Goal: Transaction & Acquisition: Book appointment/travel/reservation

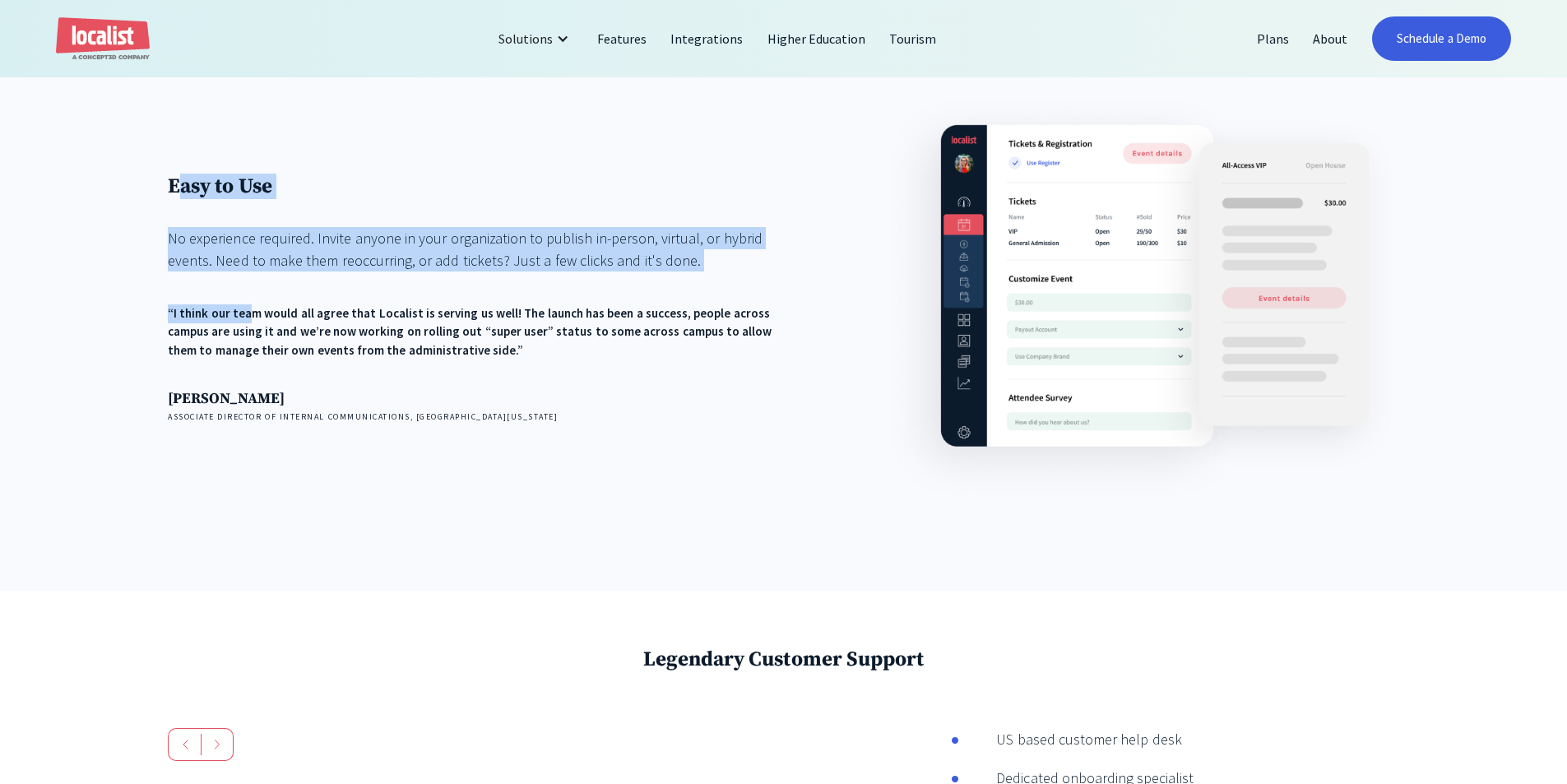
drag, startPoint x: 249, startPoint y: 283, endPoint x: 179, endPoint y: 170, distance: 132.9
click at [179, 170] on div "Easy to Use No experience required. Invite anyone in your organization to publi…" at bounding box center [485, 297] width 634 height 418
click at [177, 170] on div "Easy to Use No experience required. Invite anyone in your organization to publi…" at bounding box center [485, 297] width 634 height 418
drag, startPoint x: 201, startPoint y: 190, endPoint x: 598, endPoint y: 304, distance: 413.0
click at [598, 304] on div "Easy to Use No experience required. Invite anyone in your organization to publi…" at bounding box center [485, 298] width 634 height 250
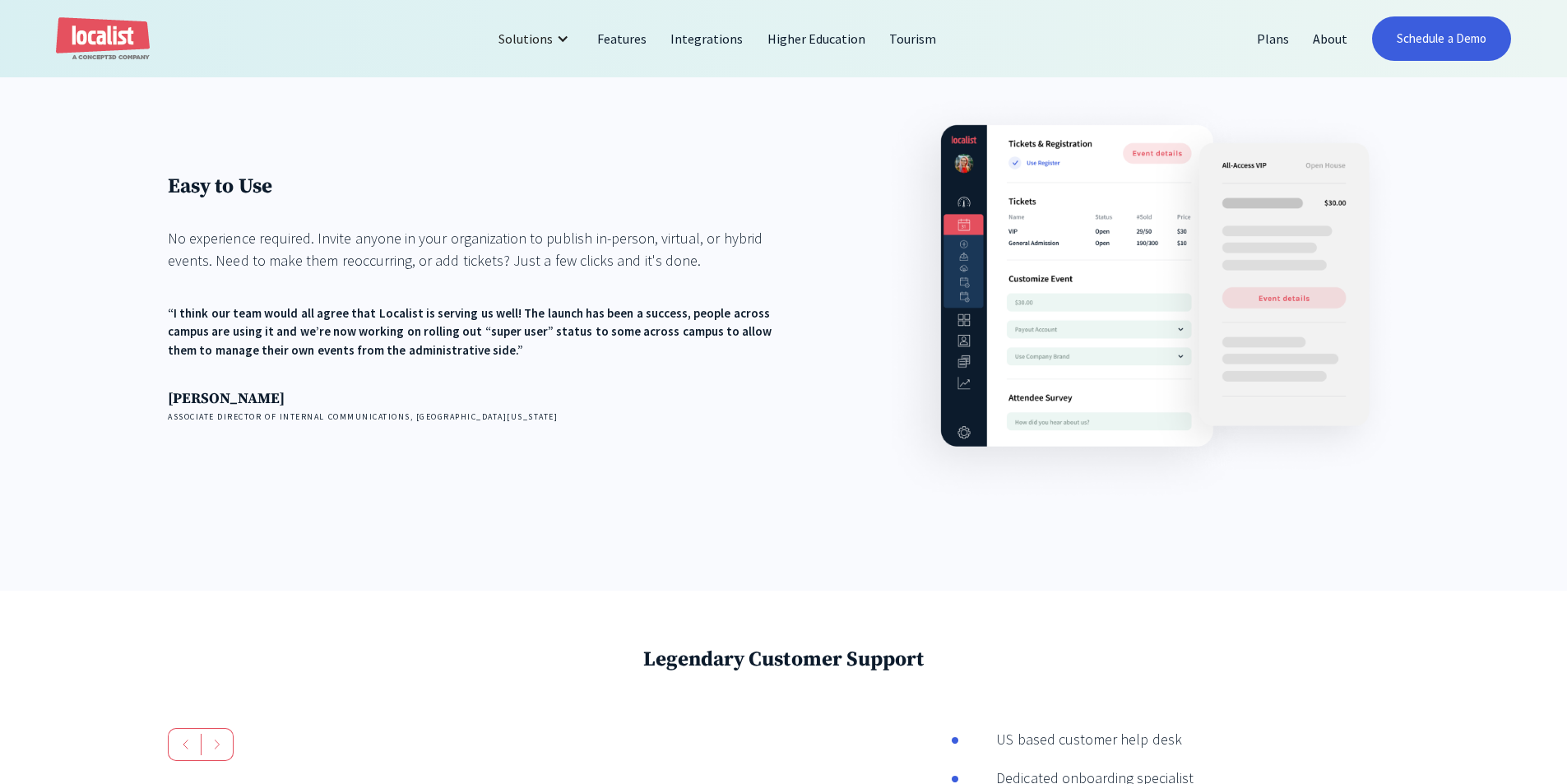
click at [600, 304] on div "Easy to Use No experience required. Invite anyone in your organization to publi…" at bounding box center [485, 298] width 634 height 250
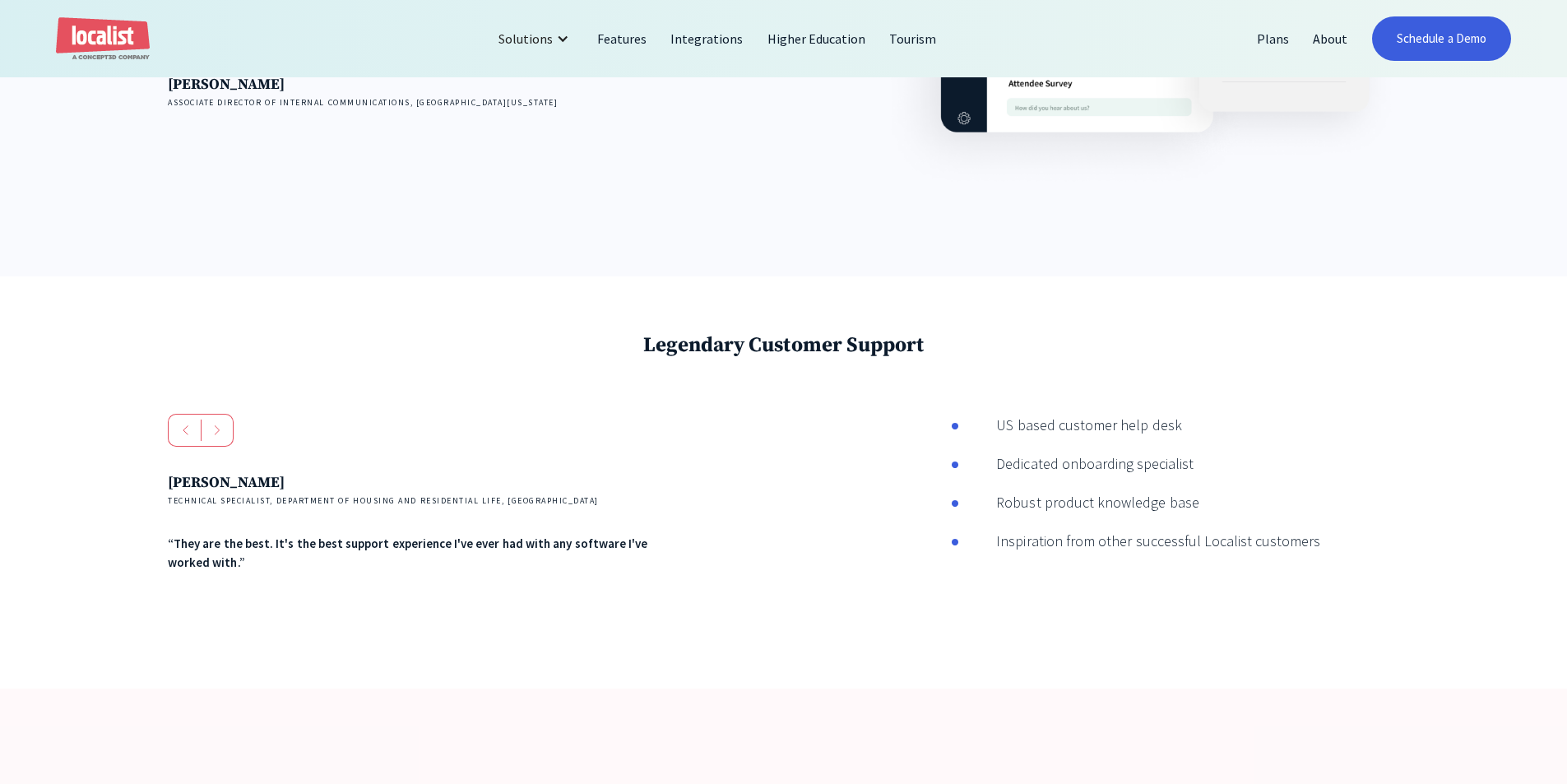
scroll to position [2796, 0]
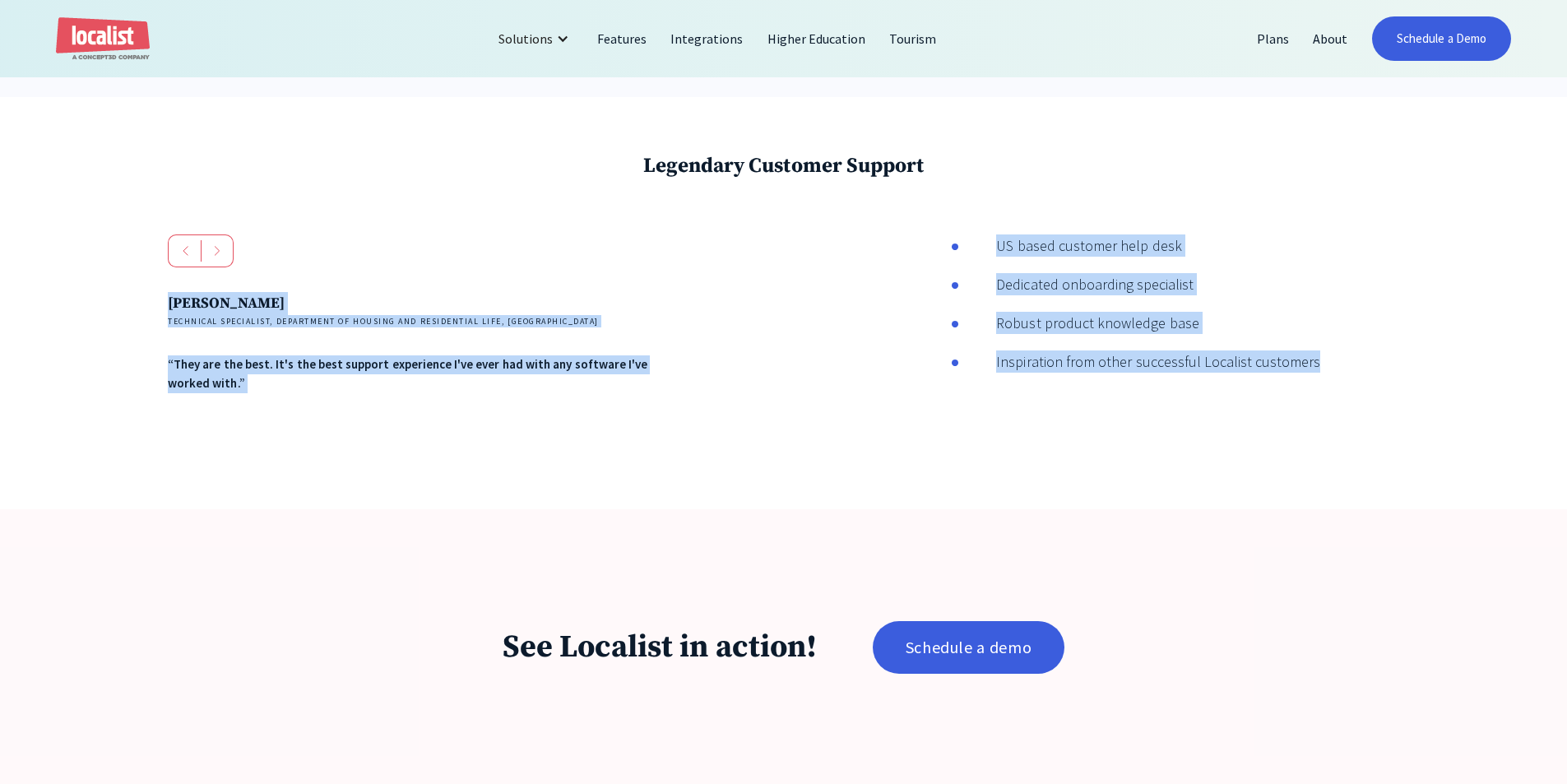
drag, startPoint x: 523, startPoint y: 266, endPoint x: 1253, endPoint y: 434, distance: 749.1
click at [1251, 431] on div "Legendary Customer Support [PERSON_NAME] Technical Specialist, Department of Ho…" at bounding box center [784, 303] width 1567 height 412
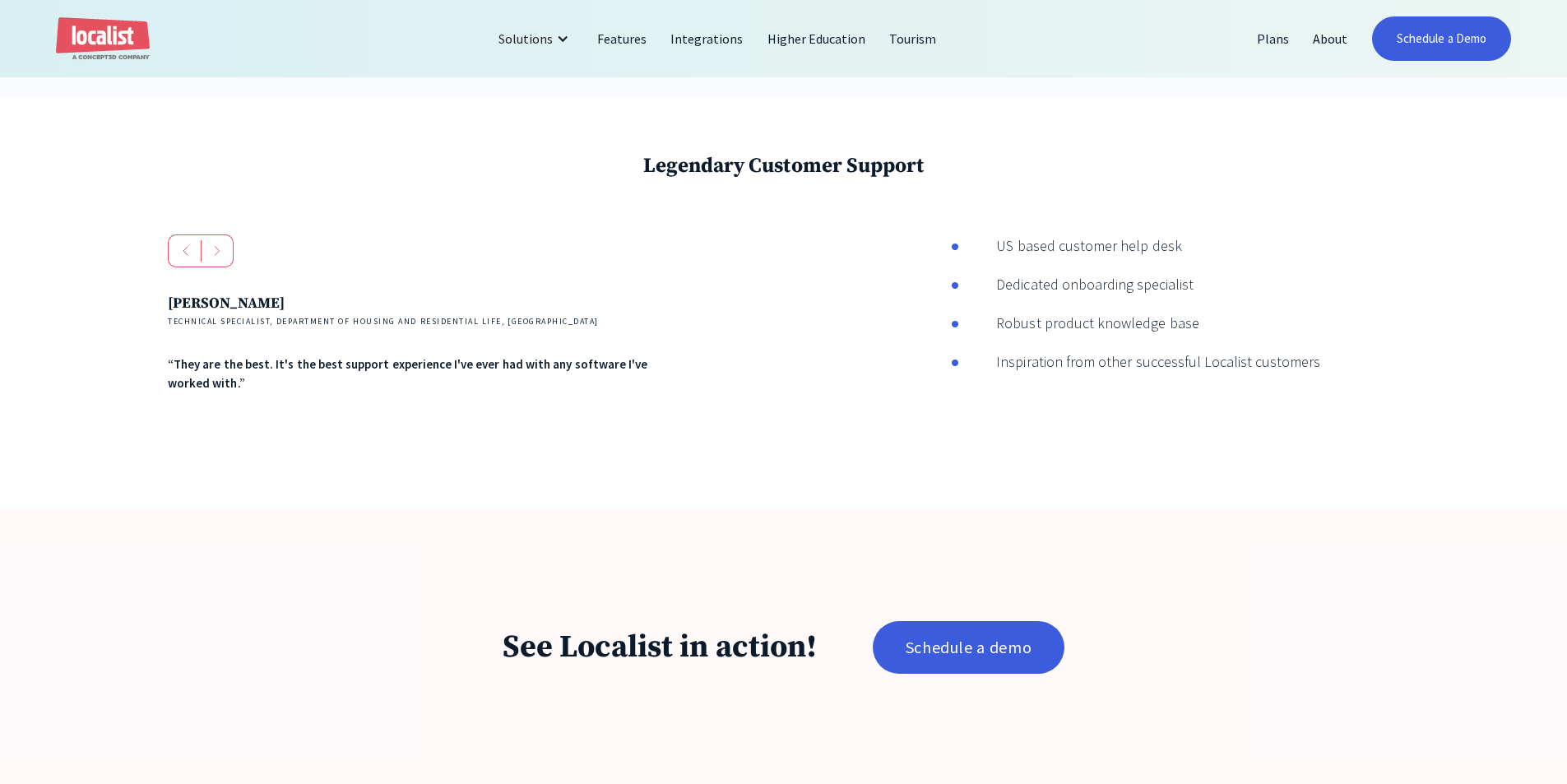
click at [1256, 438] on div "[PERSON_NAME] Technical Specialist, Department of Housing and Residential Life,…" at bounding box center [784, 343] width 1231 height 218
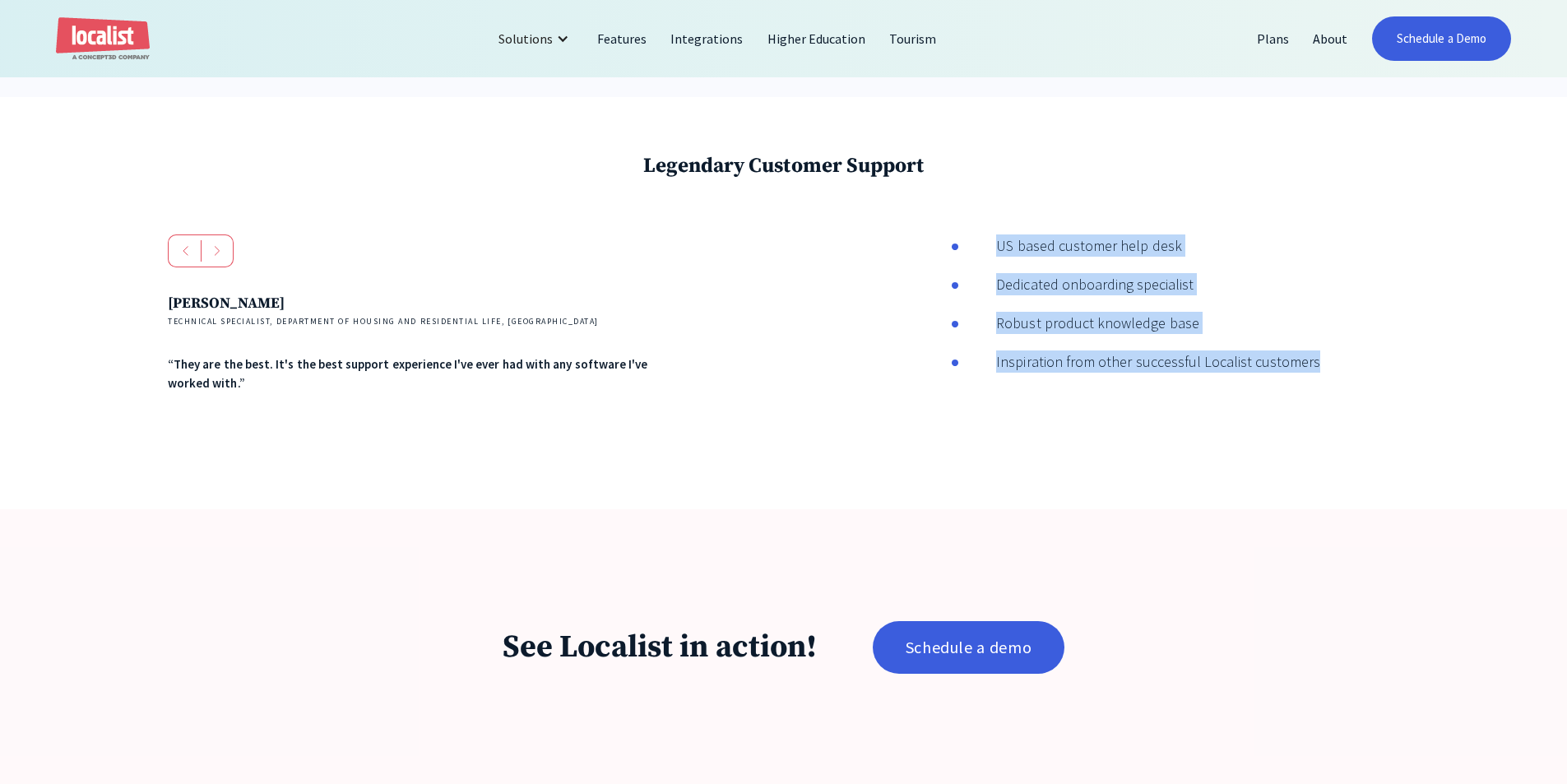
drag, startPoint x: 1404, startPoint y: 411, endPoint x: 955, endPoint y: 251, distance: 476.7
click at [955, 251] on div "Legendary Customer Support [PERSON_NAME] Technical Specialist, Department of Ho…" at bounding box center [784, 303] width 1567 height 412
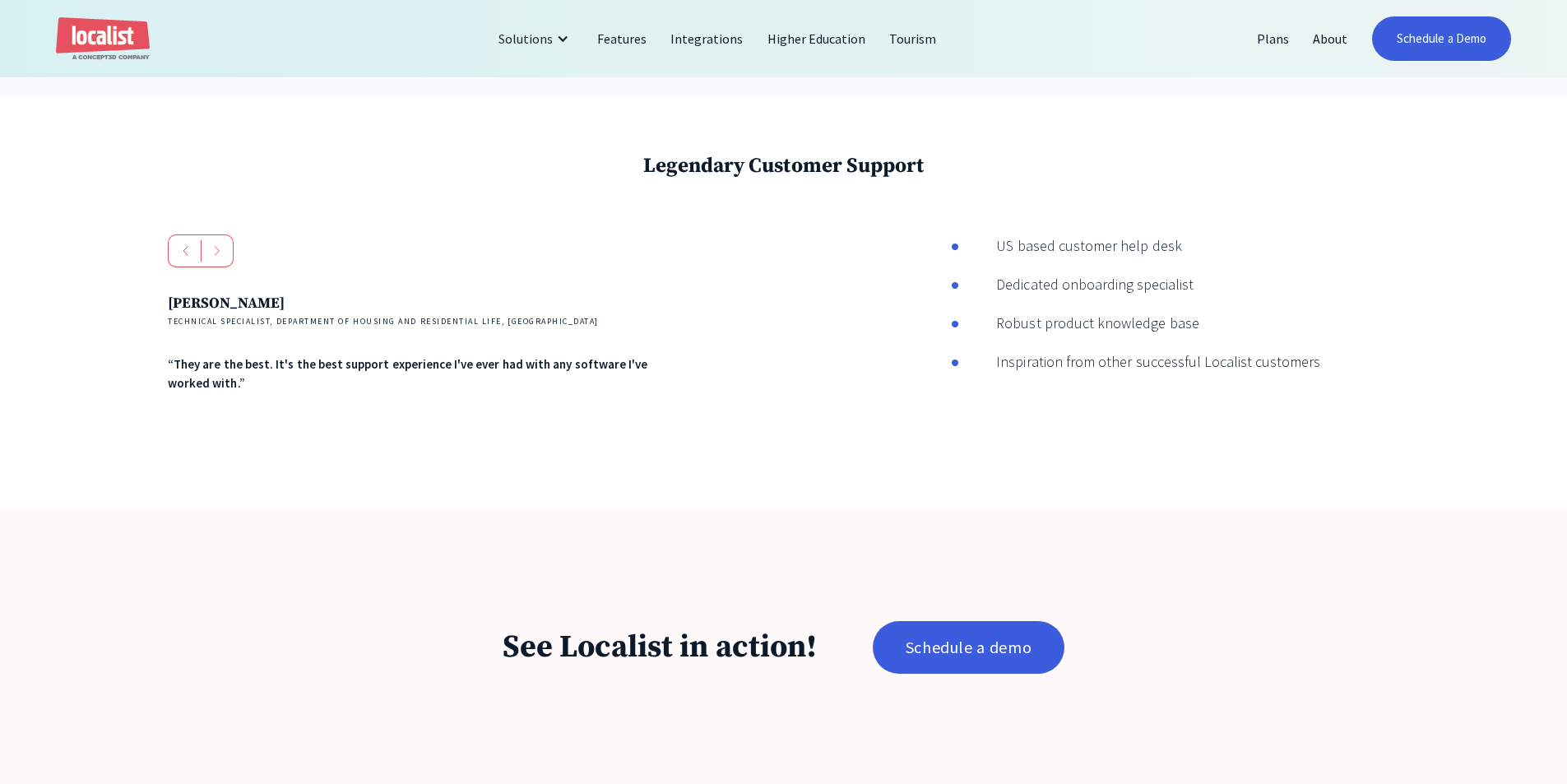
click at [955, 251] on div "[PERSON_NAME] Technical Specialist, Department of Housing and Residential Life,…" at bounding box center [784, 343] width 1231 height 218
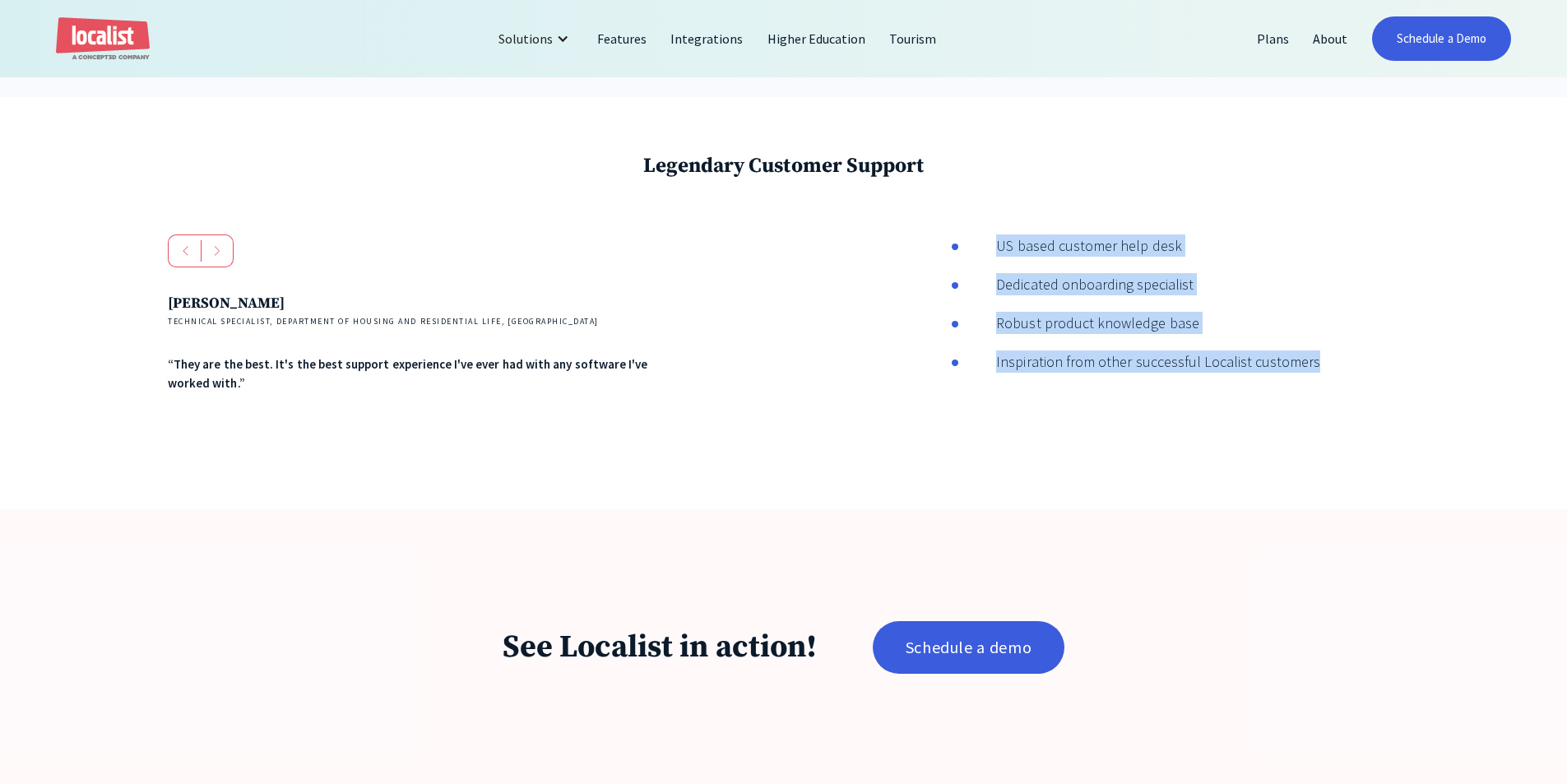
drag, startPoint x: 1323, startPoint y: 389, endPoint x: 935, endPoint y: 223, distance: 422.0
click at [935, 223] on div "Legendary Customer Support [PERSON_NAME] Technical Specialist, Department of Ho…" at bounding box center [784, 303] width 1567 height 412
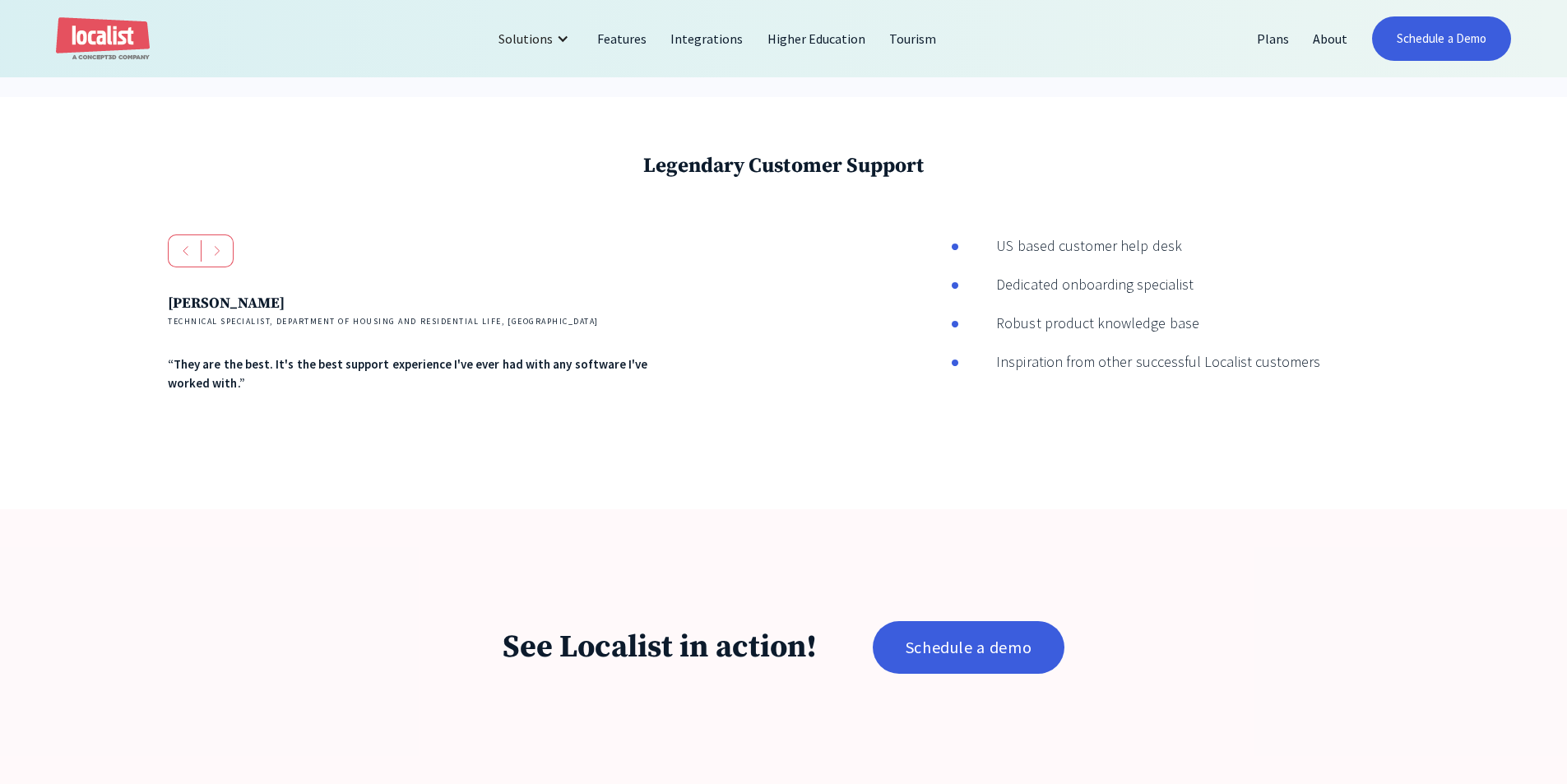
click at [935, 223] on div "Legendary Customer Support [PERSON_NAME] Technical Specialist, Department of Ho…" at bounding box center [784, 303] width 1567 height 412
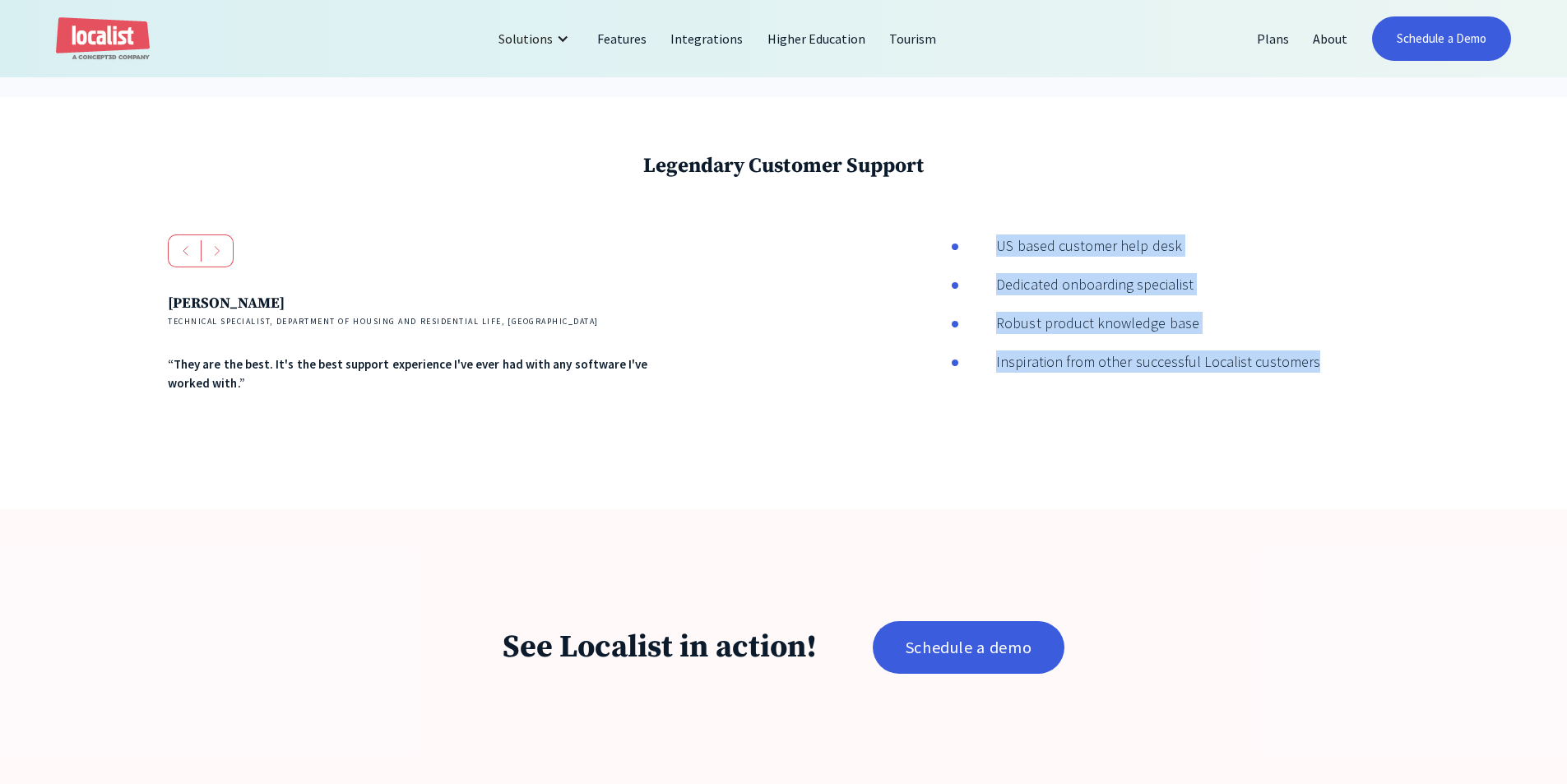
drag, startPoint x: 1086, startPoint y: 229, endPoint x: 1352, endPoint y: 363, distance: 297.8
click at [1352, 363] on div "Legendary Customer Support [PERSON_NAME] Technical Specialist, Department of Ho…" at bounding box center [784, 303] width 1567 height 412
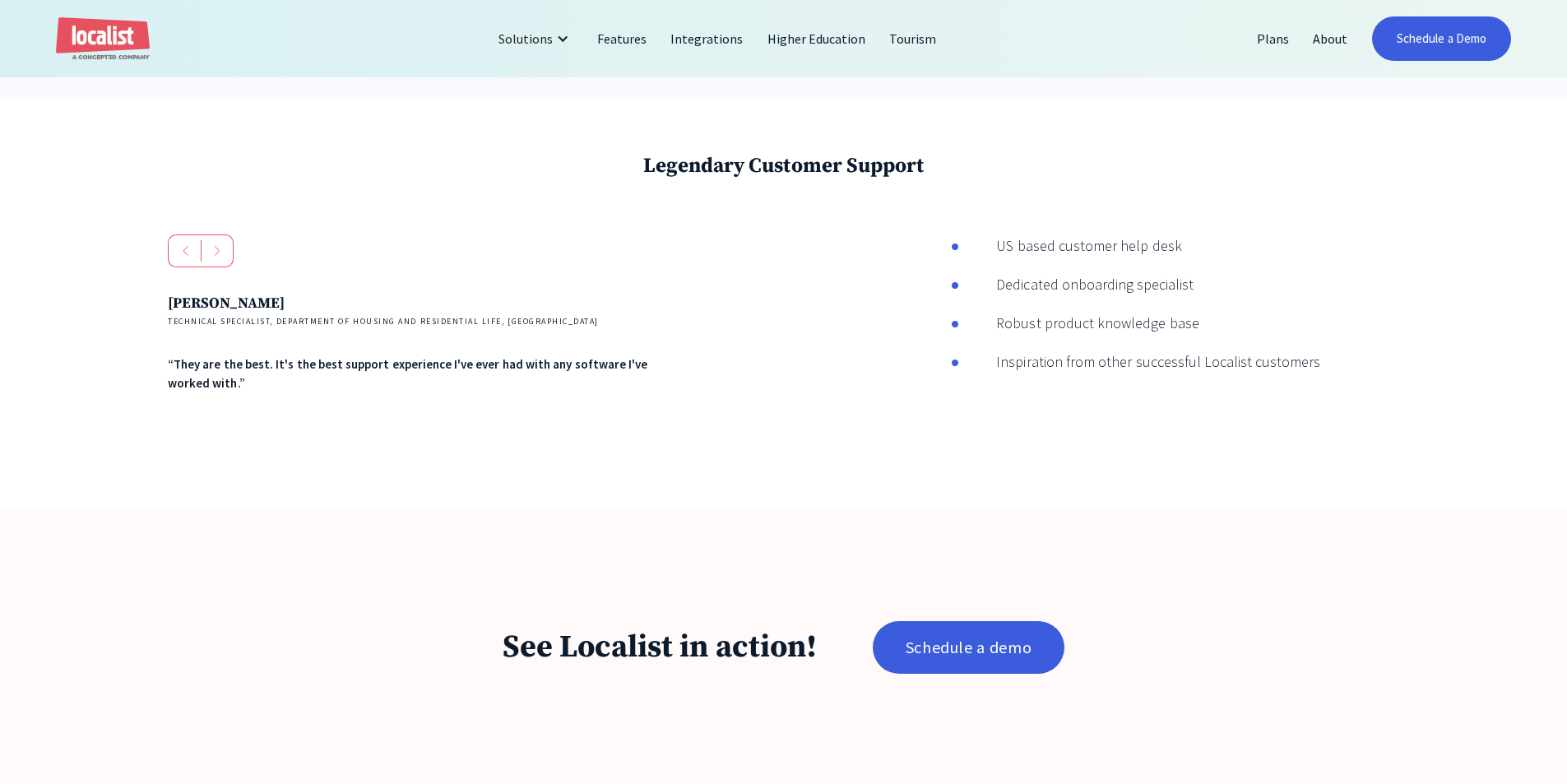
click at [1352, 363] on div "US based customer help desk Dedicated onboarding specialist Robust product know…" at bounding box center [1175, 316] width 449 height 163
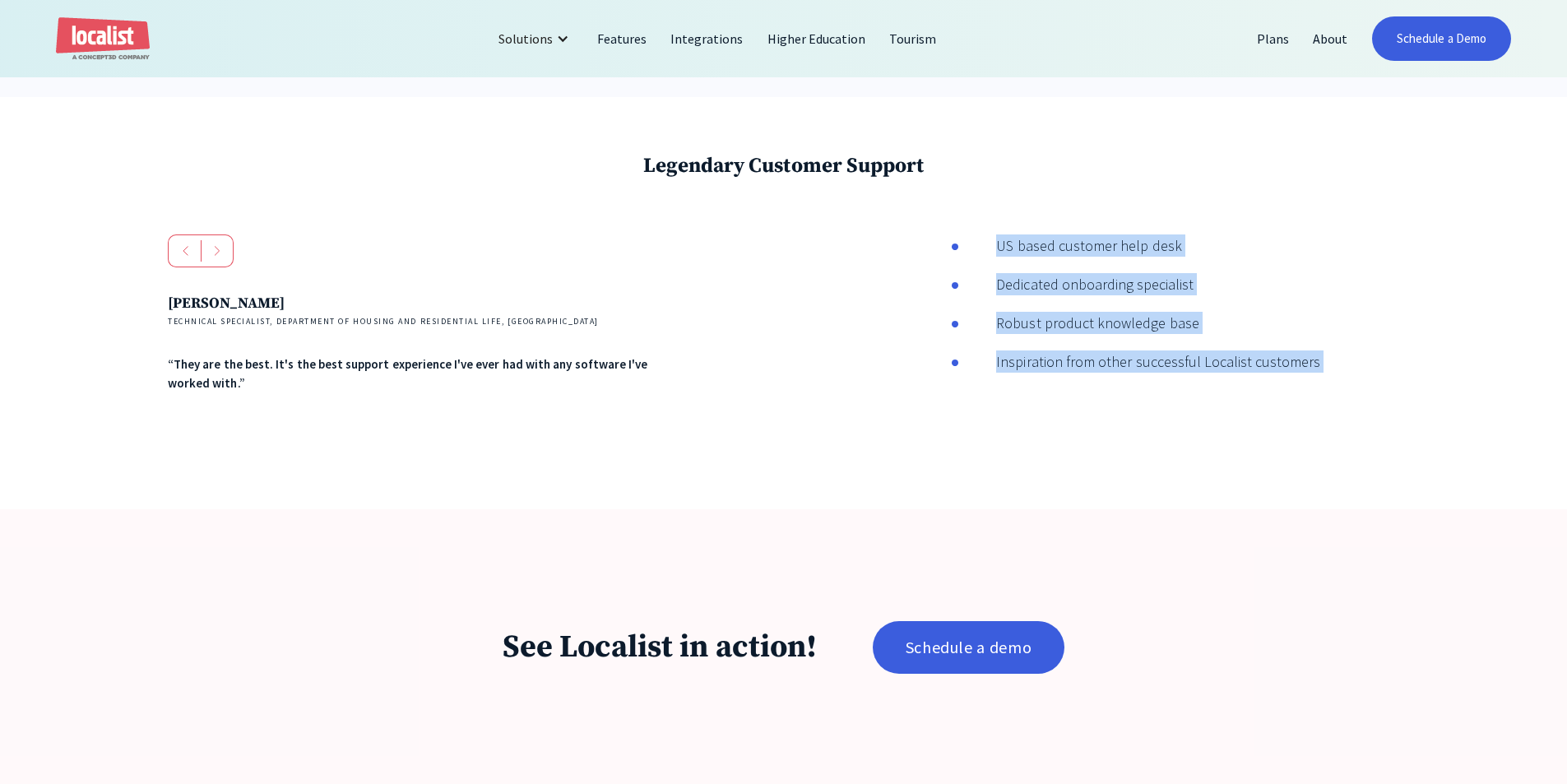
drag, startPoint x: 1352, startPoint y: 363, endPoint x: 864, endPoint y: 248, distance: 501.4
click at [864, 248] on div "[PERSON_NAME] Technical Specialist, Department of Housing and Residential Life,…" at bounding box center [784, 343] width 1231 height 218
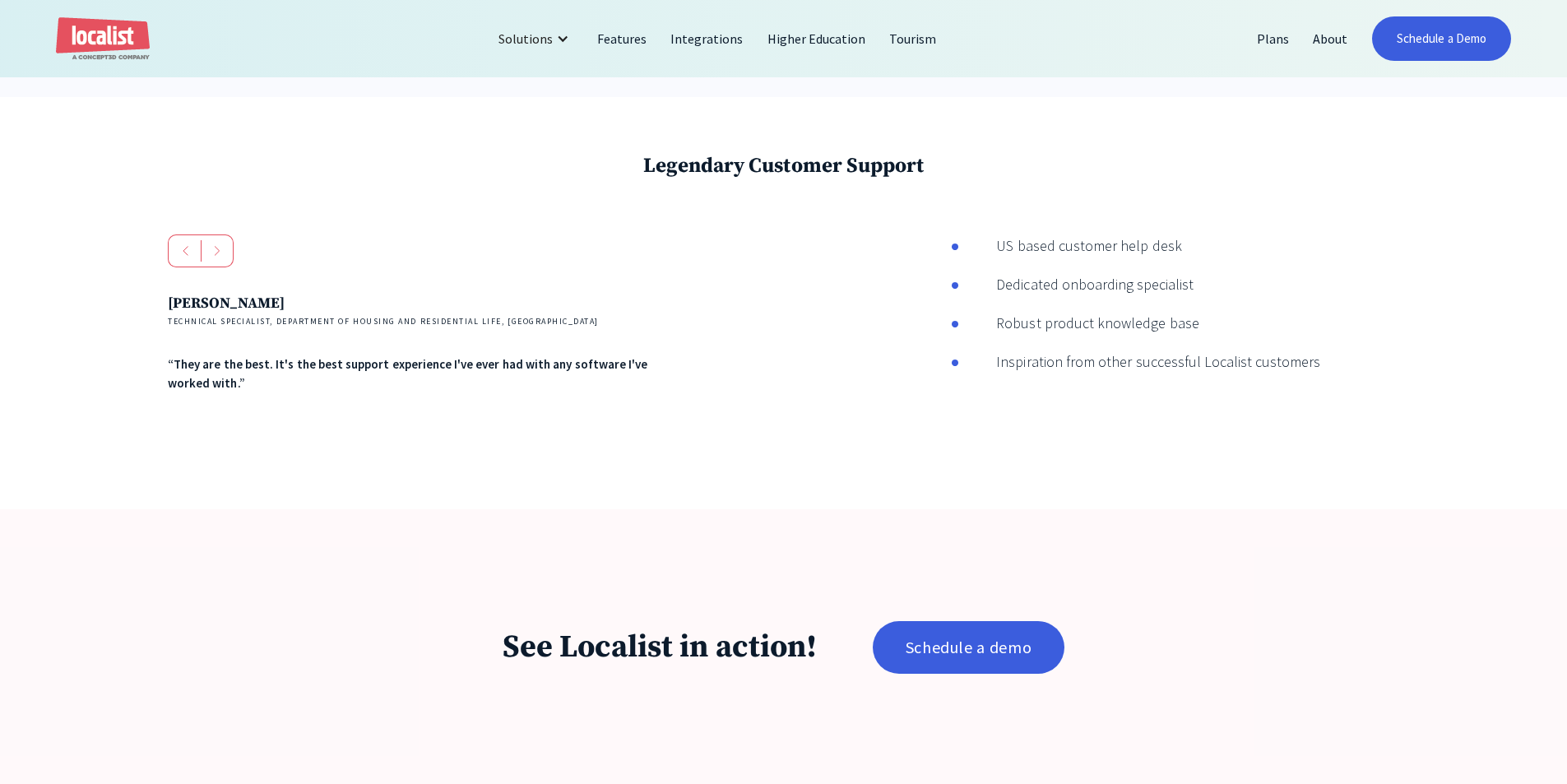
drag, startPoint x: 865, startPoint y: 247, endPoint x: 979, endPoint y: 250, distance: 114.0
click at [865, 247] on div "[PERSON_NAME] Technical Specialist, Department of Housing and Residential Life,…" at bounding box center [784, 343] width 1231 height 218
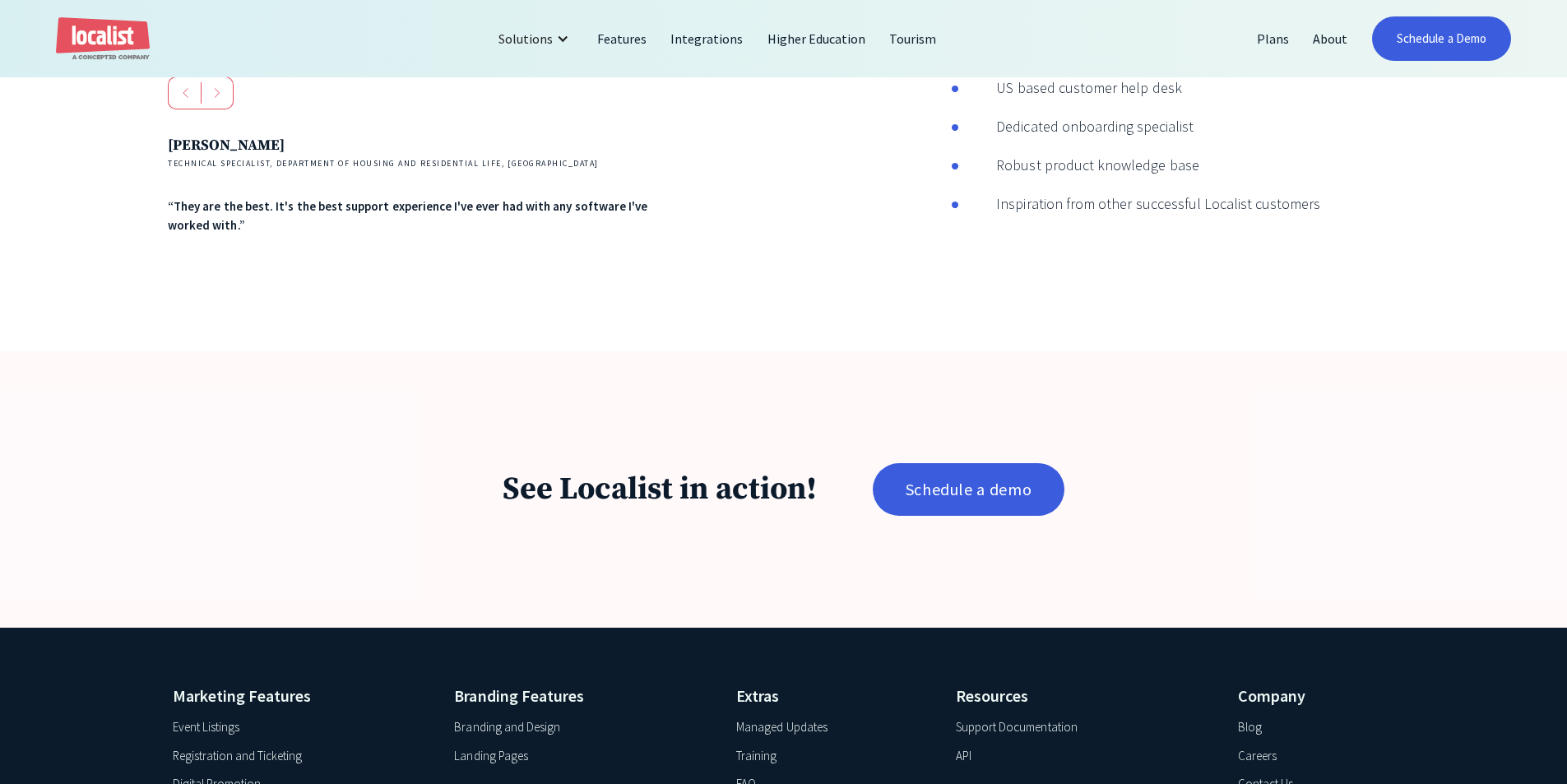
scroll to position [2960, 0]
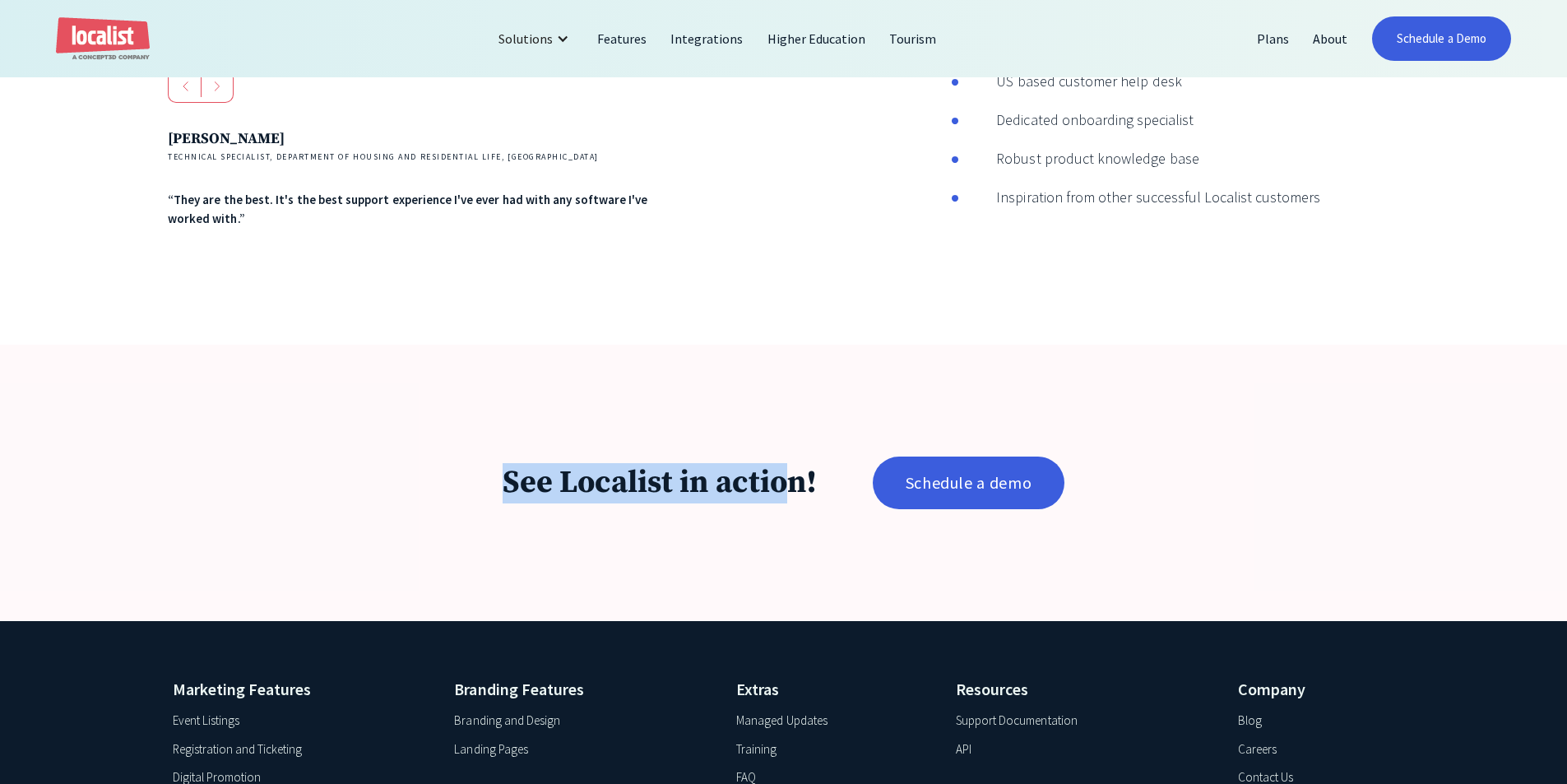
drag, startPoint x: 785, startPoint y: 527, endPoint x: 404, endPoint y: 453, distance: 388.1
click at [404, 453] on div "See Localist in action! Schedule a demo" at bounding box center [784, 482] width 1567 height 276
click at [403, 451] on div "See Localist in action! Schedule a demo" at bounding box center [784, 482] width 1567 height 276
drag, startPoint x: 575, startPoint y: 490, endPoint x: 808, endPoint y: 559, distance: 243.0
click at [808, 559] on div "See Localist in action! Schedule a demo" at bounding box center [784, 482] width 1567 height 276
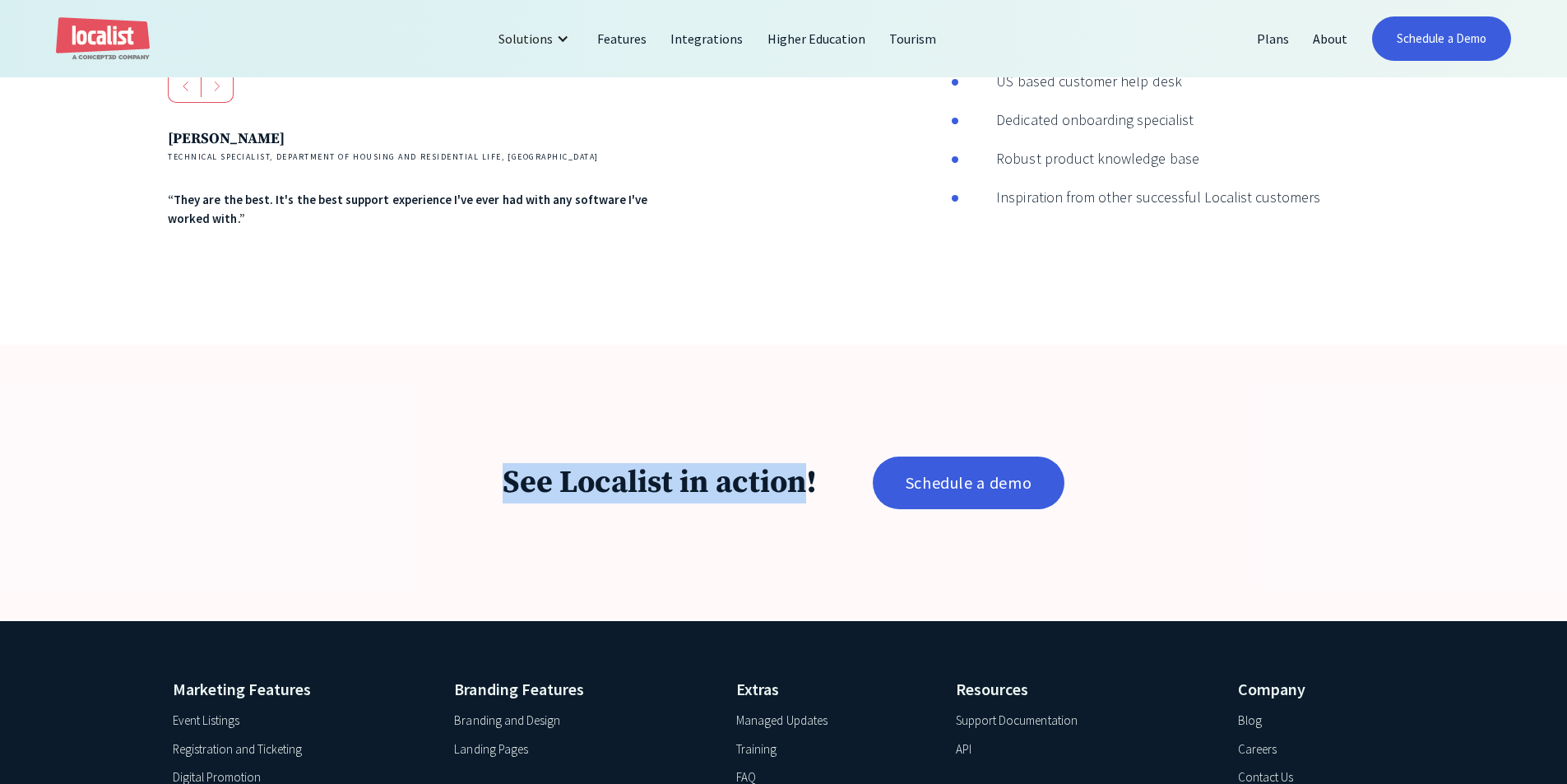
click at [808, 559] on div "See Localist in action! Schedule a demo" at bounding box center [784, 482] width 1567 height 276
drag, startPoint x: 808, startPoint y: 559, endPoint x: 733, endPoint y: 394, distance: 181.2
click at [734, 399] on div "See Localist in action! Schedule a demo" at bounding box center [784, 482] width 1567 height 276
click at [732, 393] on div "See Localist in action! Schedule a demo" at bounding box center [784, 482] width 1567 height 276
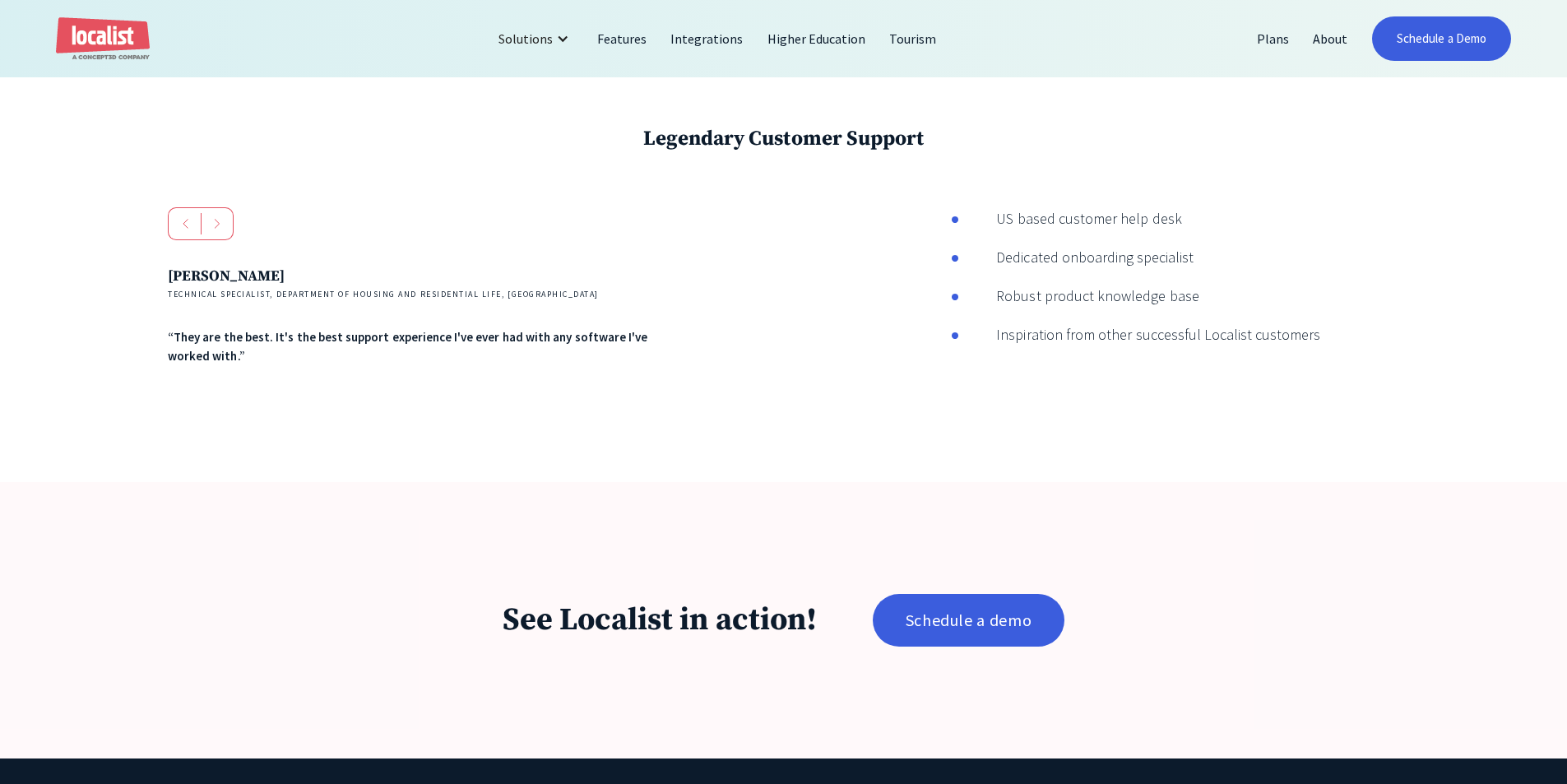
scroll to position [2796, 0]
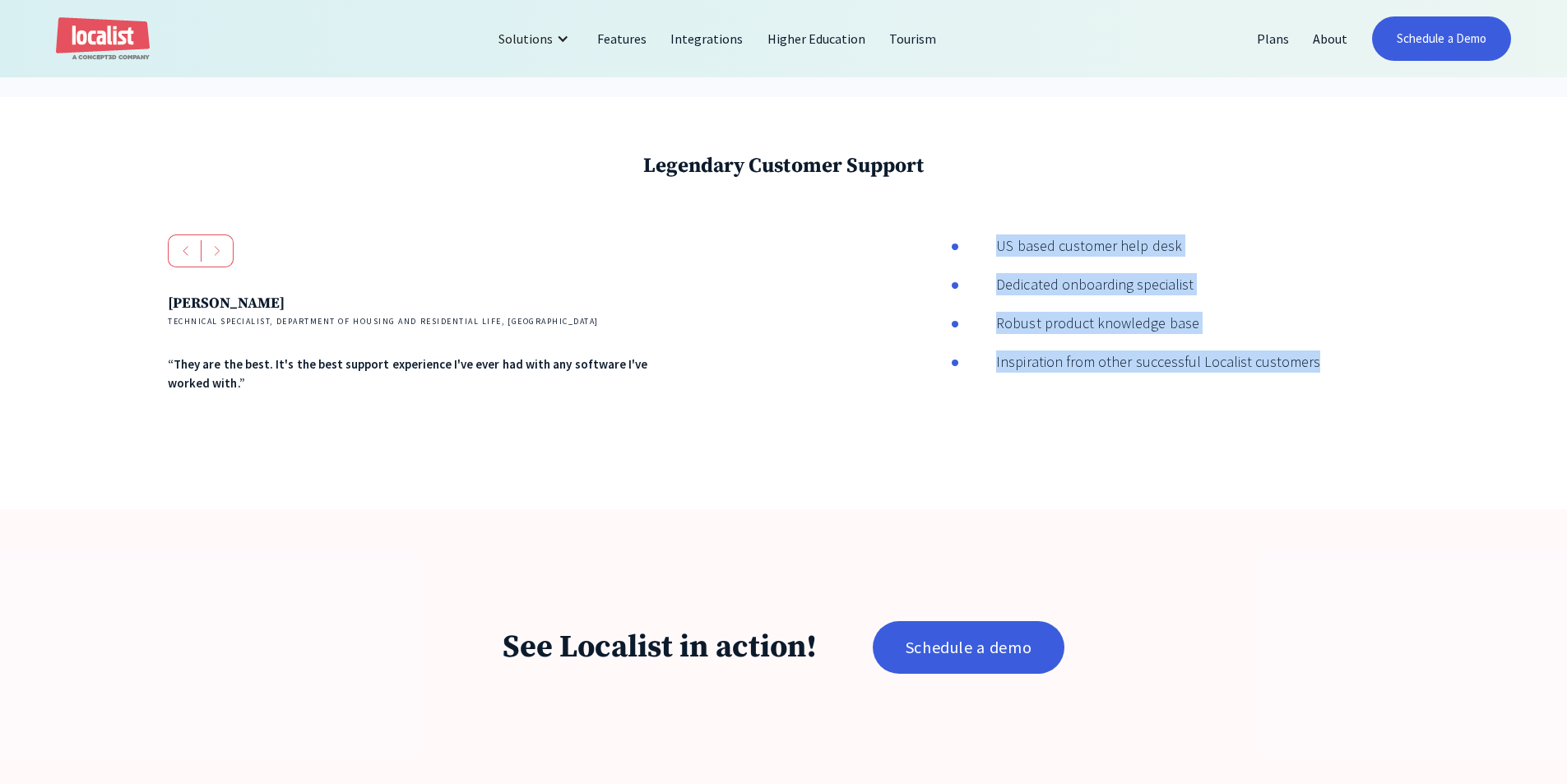
drag, startPoint x: 1191, startPoint y: 400, endPoint x: 1031, endPoint y: 227, distance: 235.6
click at [1031, 227] on div "Legendary Customer Support [PERSON_NAME] Technical Specialist, Department of Ho…" at bounding box center [784, 303] width 1567 height 412
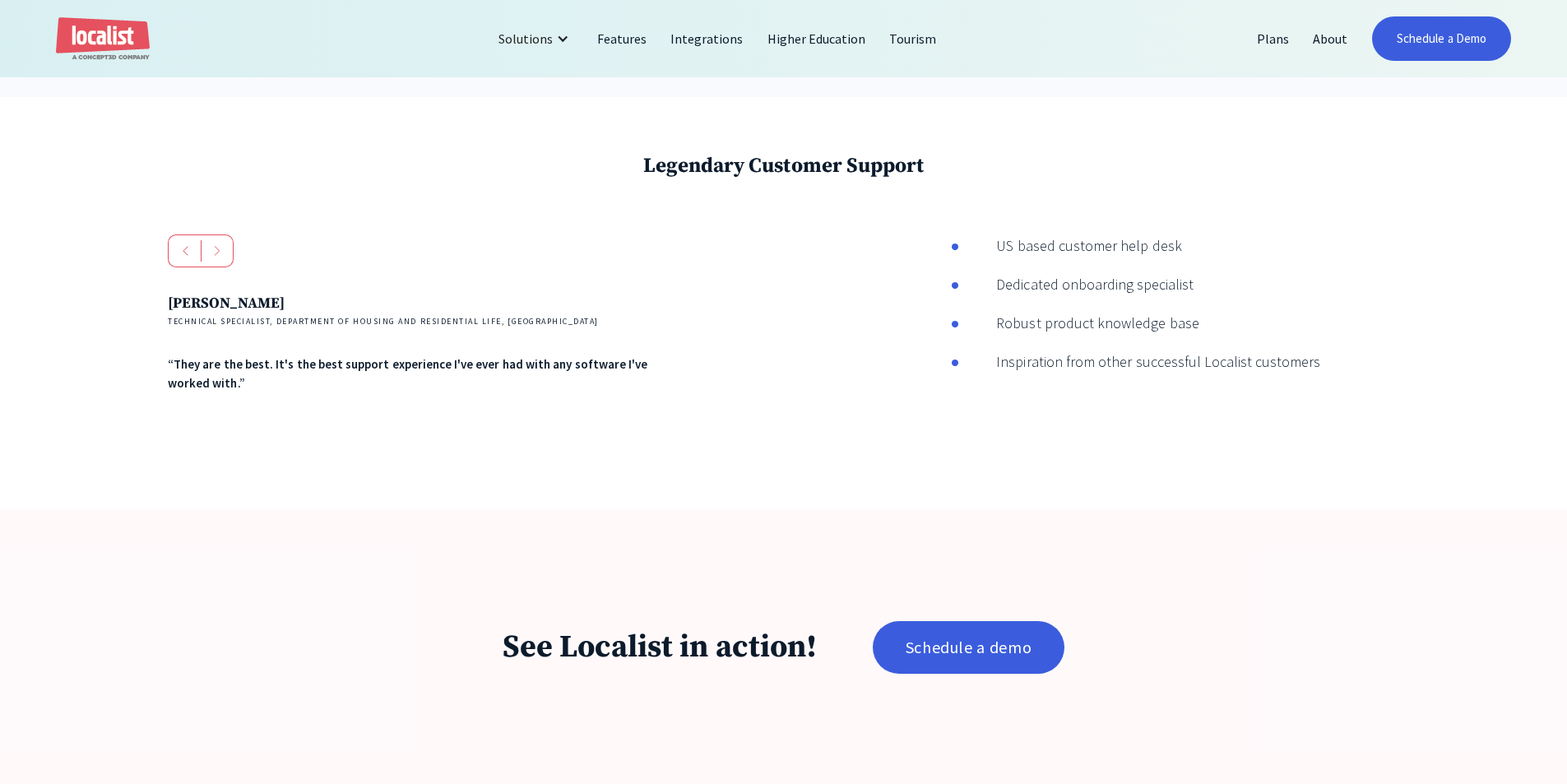
click at [1031, 227] on div "Legendary Customer Support [PERSON_NAME] Technical Specialist, Department of Ho…" at bounding box center [784, 303] width 1567 height 412
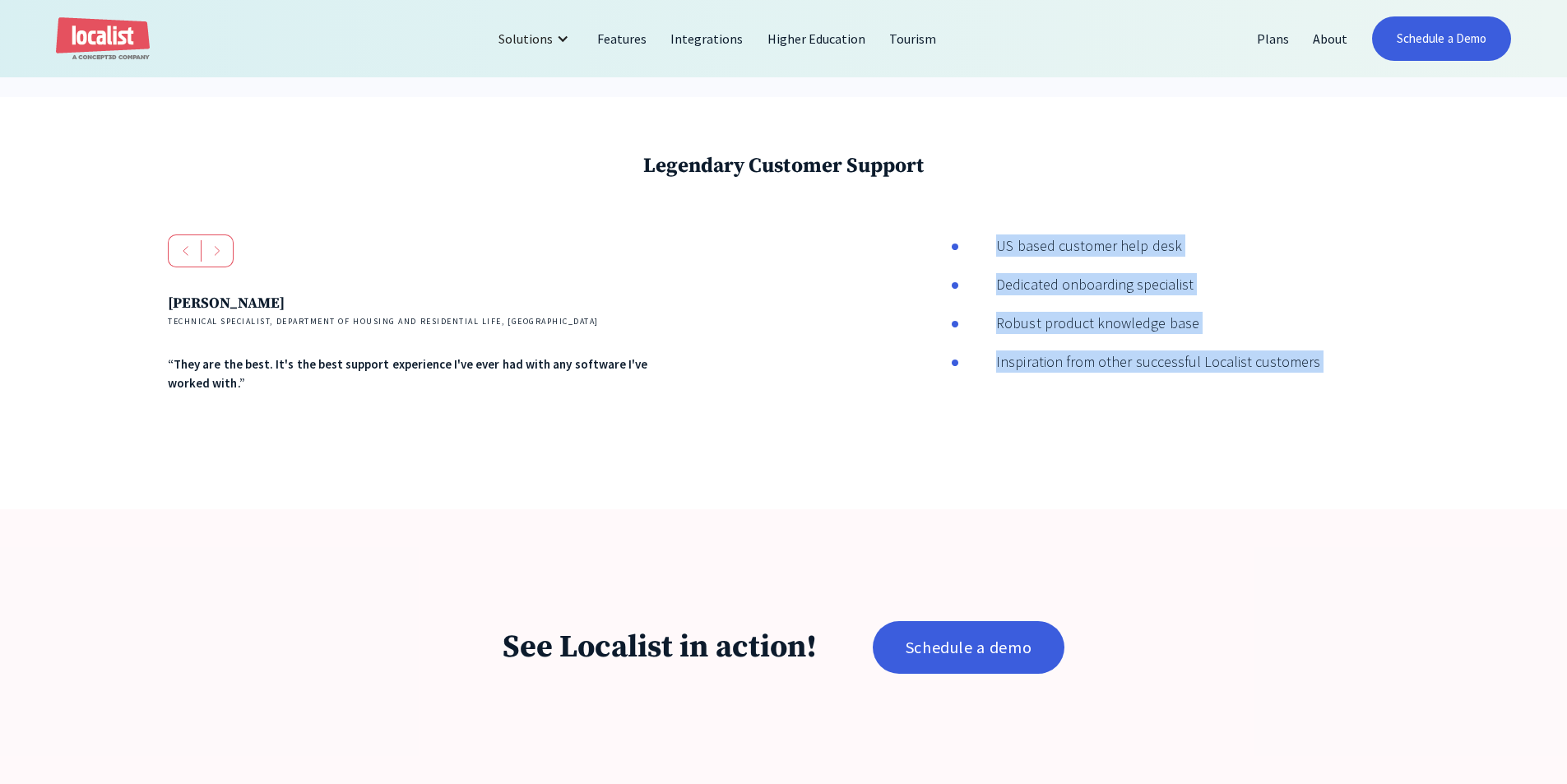
drag, startPoint x: 1031, startPoint y: 227, endPoint x: 1303, endPoint y: 419, distance: 332.9
click at [1303, 419] on div "Legendary Customer Support [PERSON_NAME] Technical Specialist, Department of Ho…" at bounding box center [784, 303] width 1567 height 412
click at [1285, 419] on div "[PERSON_NAME] Technical Specialist, Department of Housing and Residential Life,…" at bounding box center [784, 343] width 1231 height 218
drag, startPoint x: 945, startPoint y: 231, endPoint x: 1296, endPoint y: 406, distance: 392.2
click at [1296, 406] on div "Legendary Customer Support [PERSON_NAME] Technical Specialist, Department of Ho…" at bounding box center [784, 303] width 1567 height 412
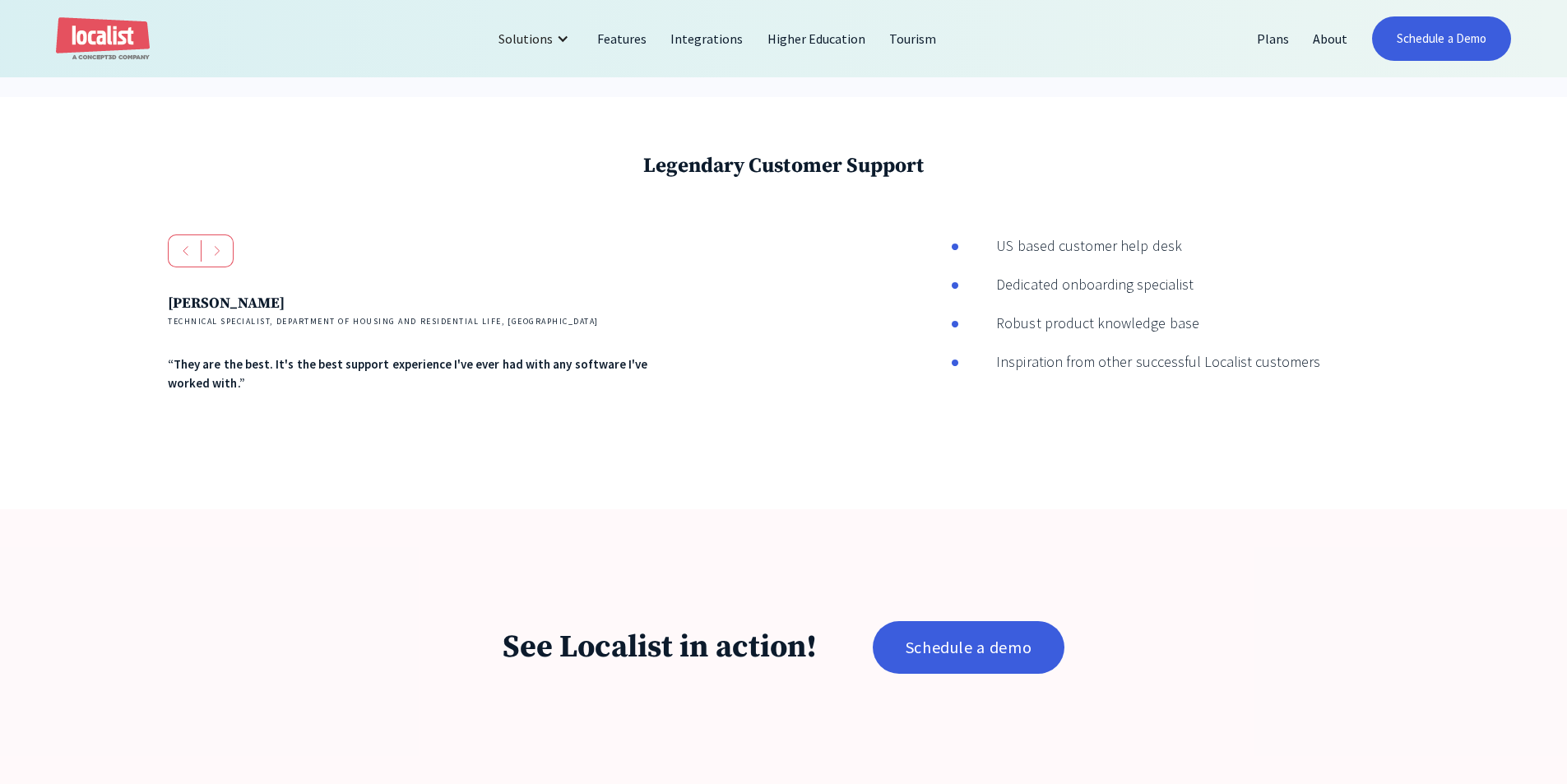
click at [1296, 406] on div "[PERSON_NAME] Technical Specialist, Department of Housing and Residential Life,…" at bounding box center [784, 343] width 1231 height 218
drag, startPoint x: 921, startPoint y: 417, endPoint x: 1132, endPoint y: 338, distance: 225.3
click at [1076, 243] on div "[PERSON_NAME] Technical Specialist, Department of Housing and Residential Life,…" at bounding box center [784, 343] width 1231 height 218
click at [1132, 342] on li "Robust product knowledge base" at bounding box center [1135, 327] width 369 height 30
click at [1101, 333] on div "Robust product knowledge base" at bounding box center [1079, 323] width 239 height 23
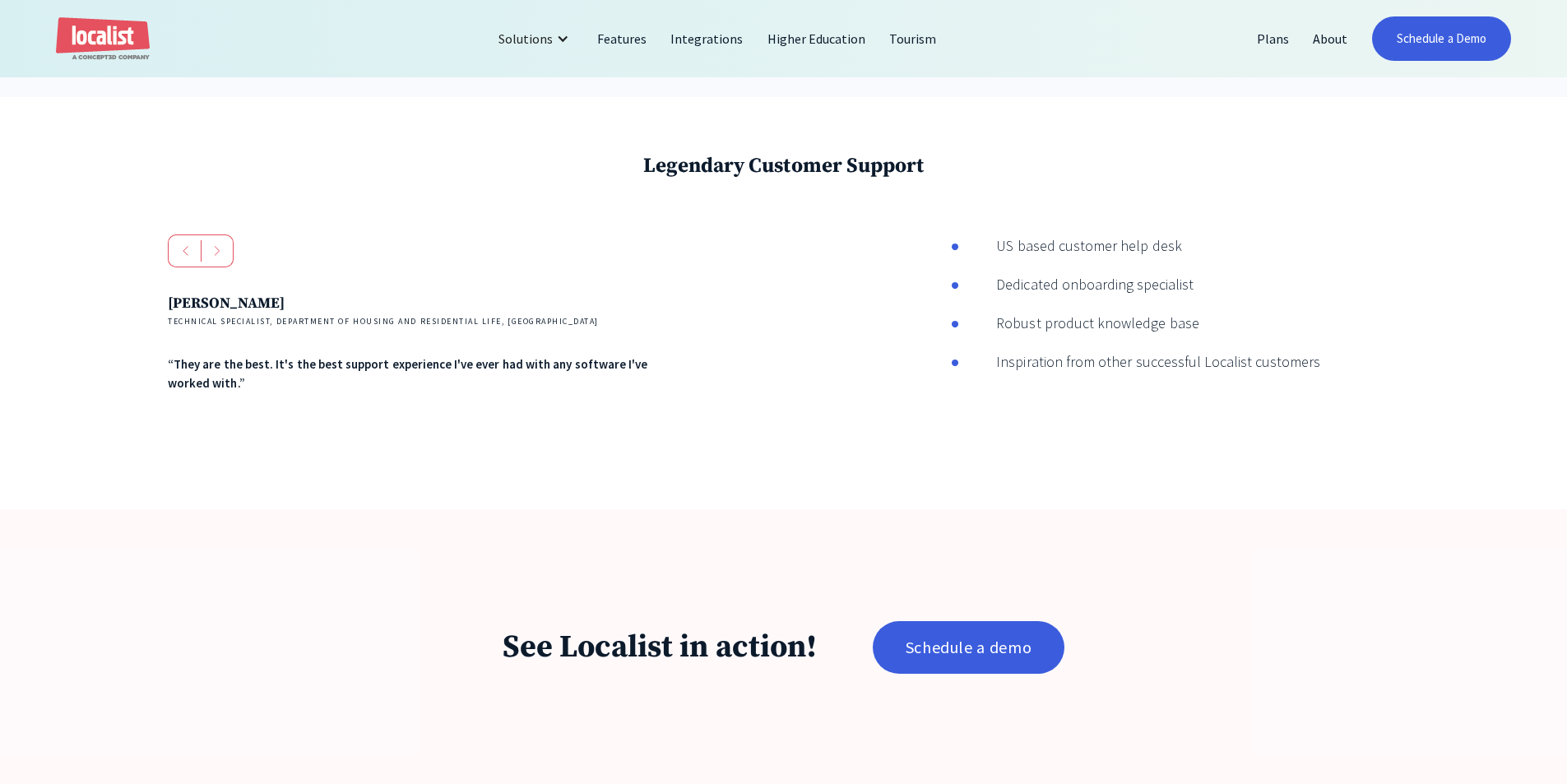
click at [683, 356] on div "[PERSON_NAME] Technical Specialist, Department of Housing and Residential Life,…" at bounding box center [504, 343] width 671 height 218
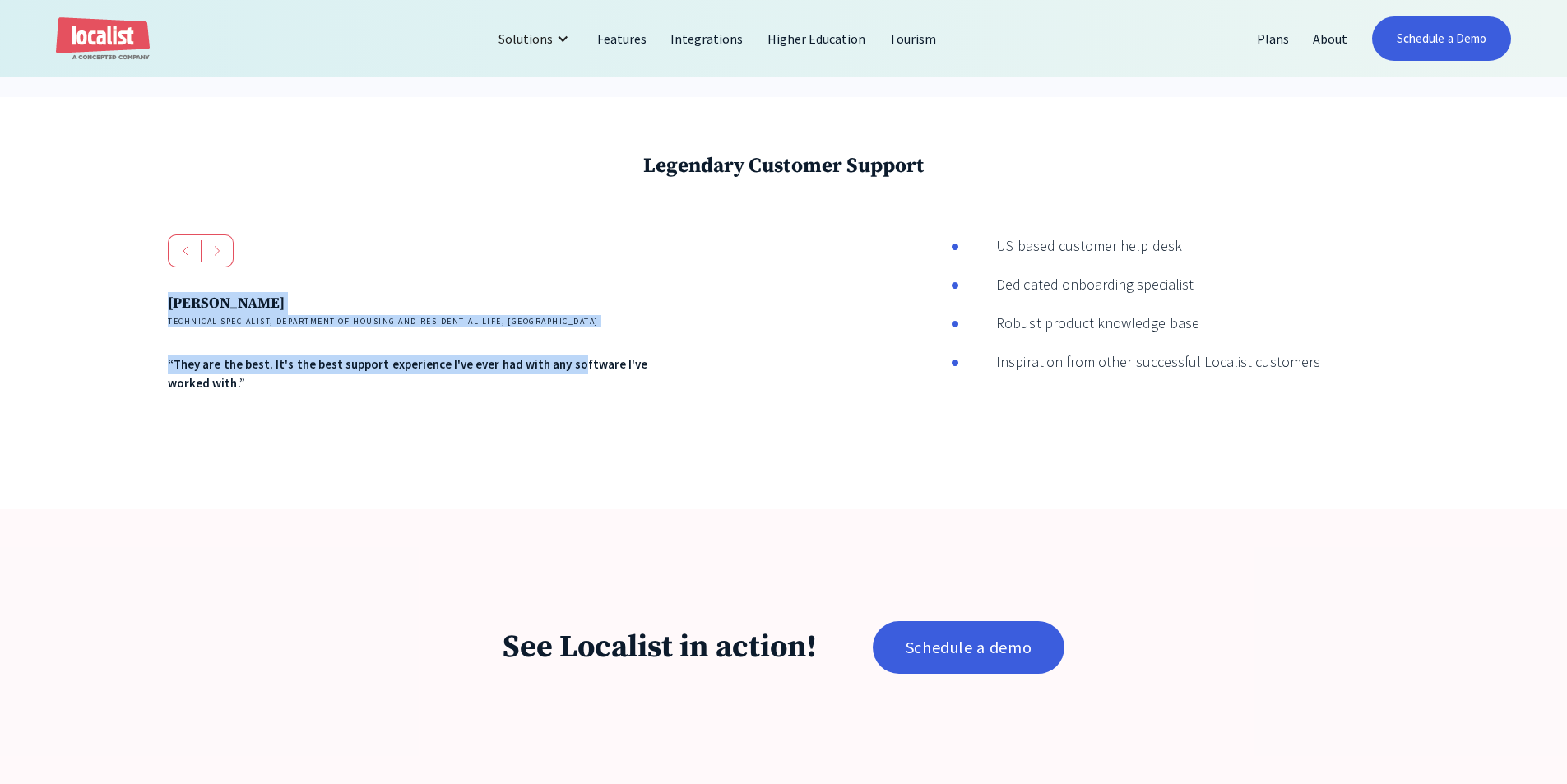
drag, startPoint x: 562, startPoint y: 380, endPoint x: 109, endPoint y: 212, distance: 483.1
click at [109, 217] on div "Legendary Customer Support [PERSON_NAME] Technical Specialist, Department of Ho…" at bounding box center [784, 303] width 1567 height 412
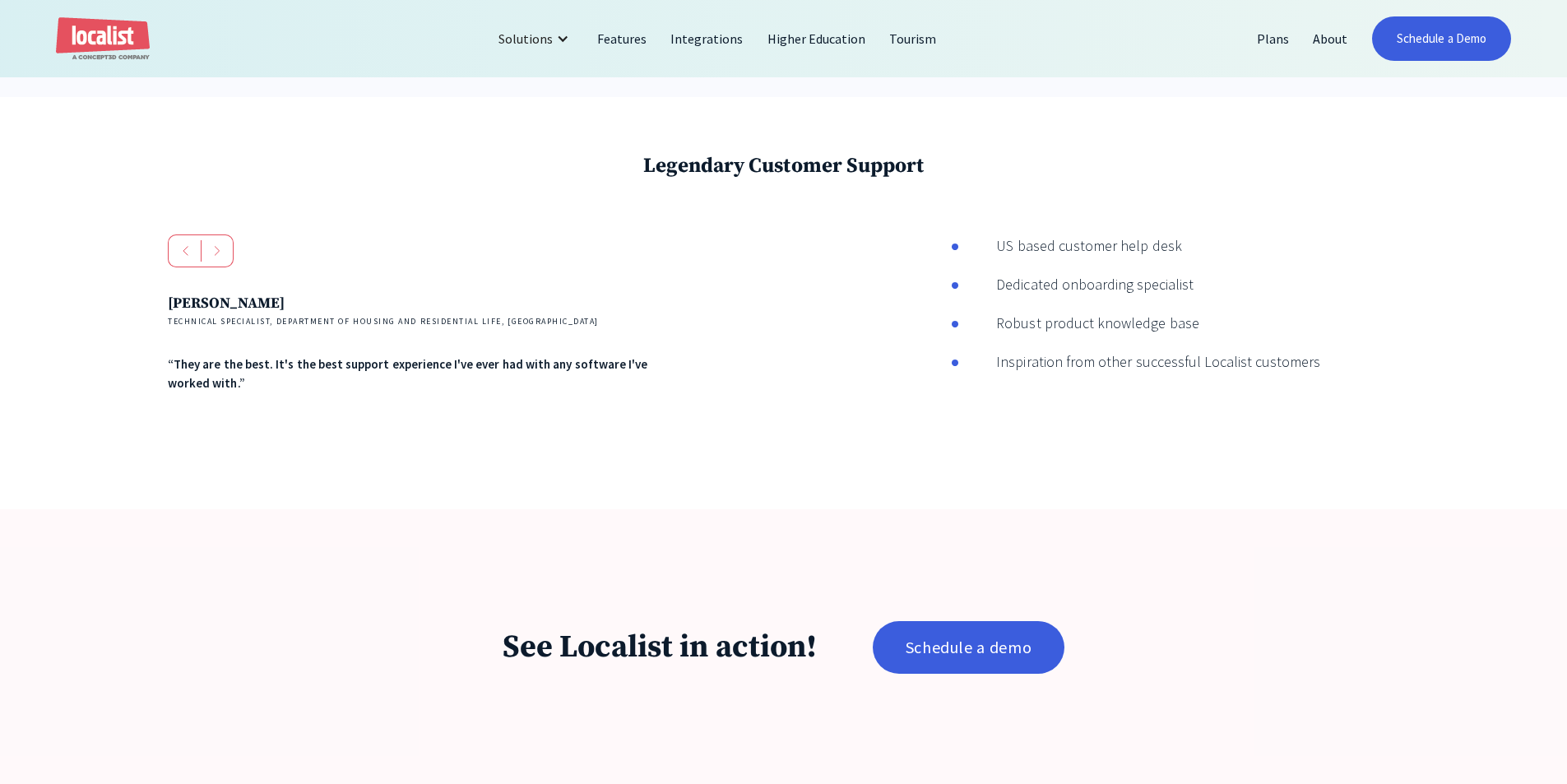
drag, startPoint x: 109, startPoint y: 211, endPoint x: 97, endPoint y: 188, distance: 25.9
click at [109, 210] on div "Legendary Customer Support [PERSON_NAME] Technical Specialist, Department of Ho…" at bounding box center [784, 303] width 1567 height 412
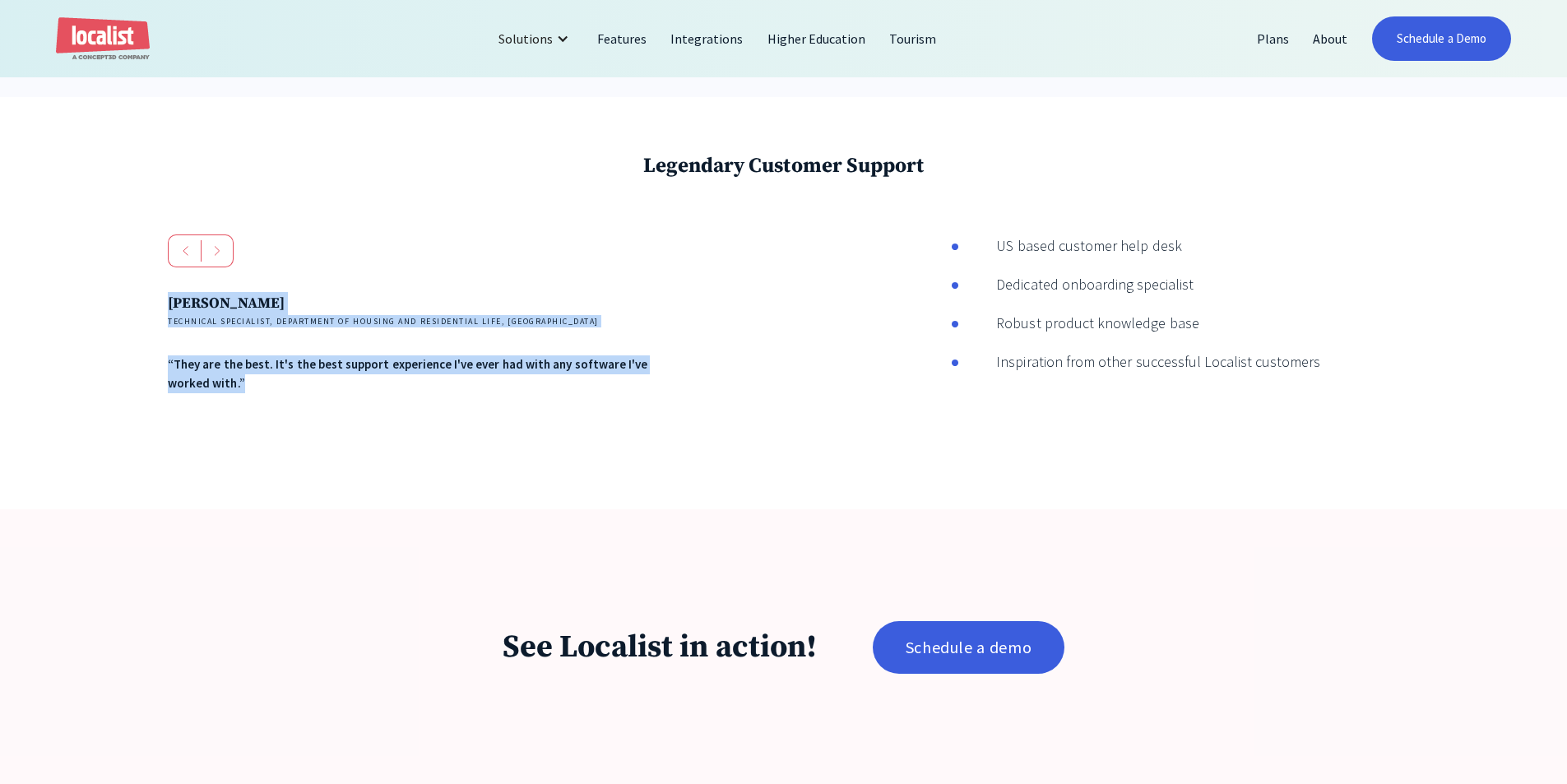
drag, startPoint x: 97, startPoint y: 188, endPoint x: 420, endPoint y: 444, distance: 412.1
click at [420, 444] on div "Legendary Customer Support [PERSON_NAME] Technical Specialist, Department of Ho…" at bounding box center [784, 303] width 1567 height 412
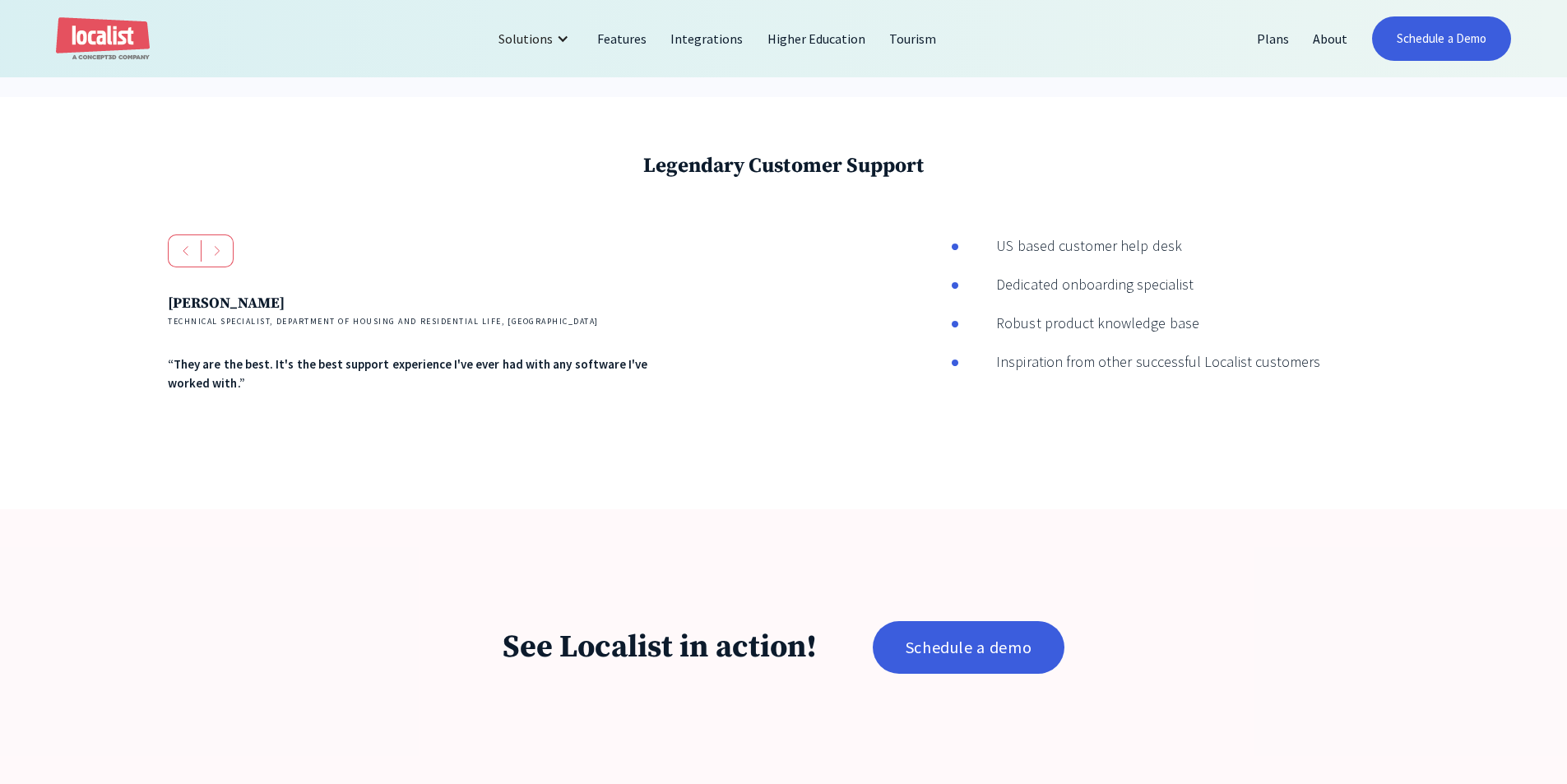
click at [420, 444] on div "[PERSON_NAME] Technical Specialist, Department of Housing and Residential Life,…" at bounding box center [504, 343] width 671 height 218
click at [397, 417] on div "[PERSON_NAME] Technical Specialist, Department of Housing and Residential Life,…" at bounding box center [420, 332] width 504 height 195
click at [395, 414] on div "[PERSON_NAME] Technical Specialist, Department of Housing and Residential Life,…" at bounding box center [420, 332] width 504 height 195
